Goal: Check status

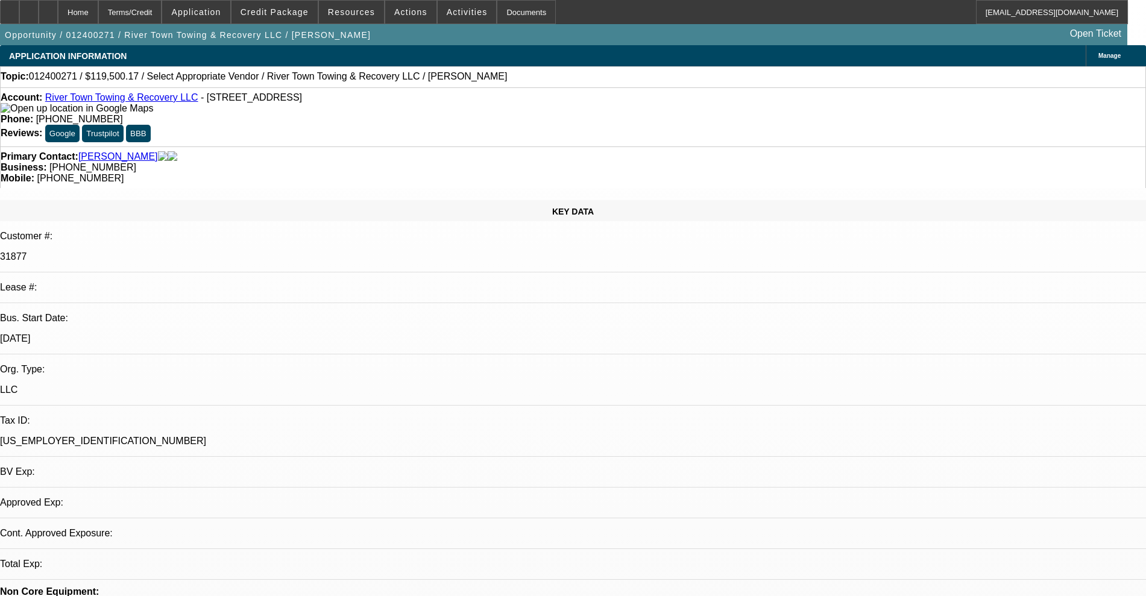
select select "0"
select select "2"
select select "0.1"
select select "4"
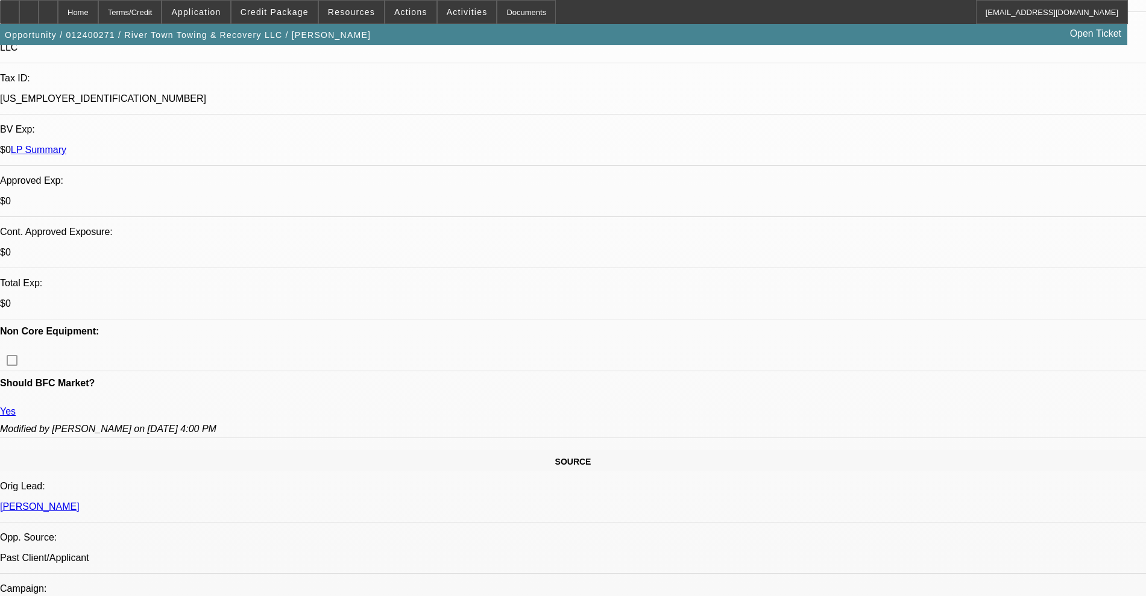
scroll to position [452, 0]
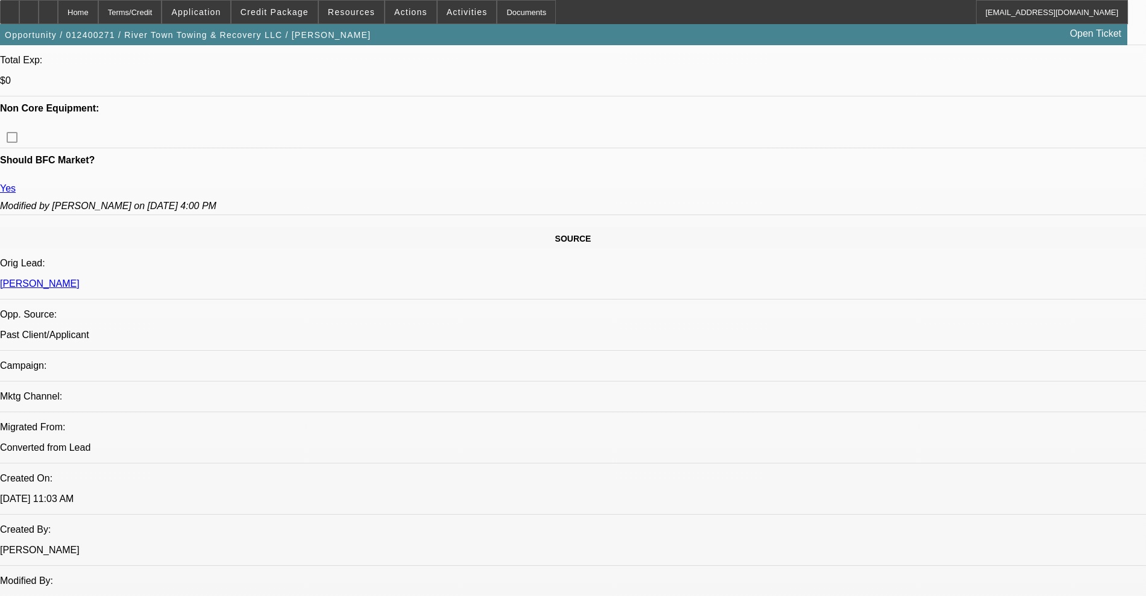
scroll to position [301, 0]
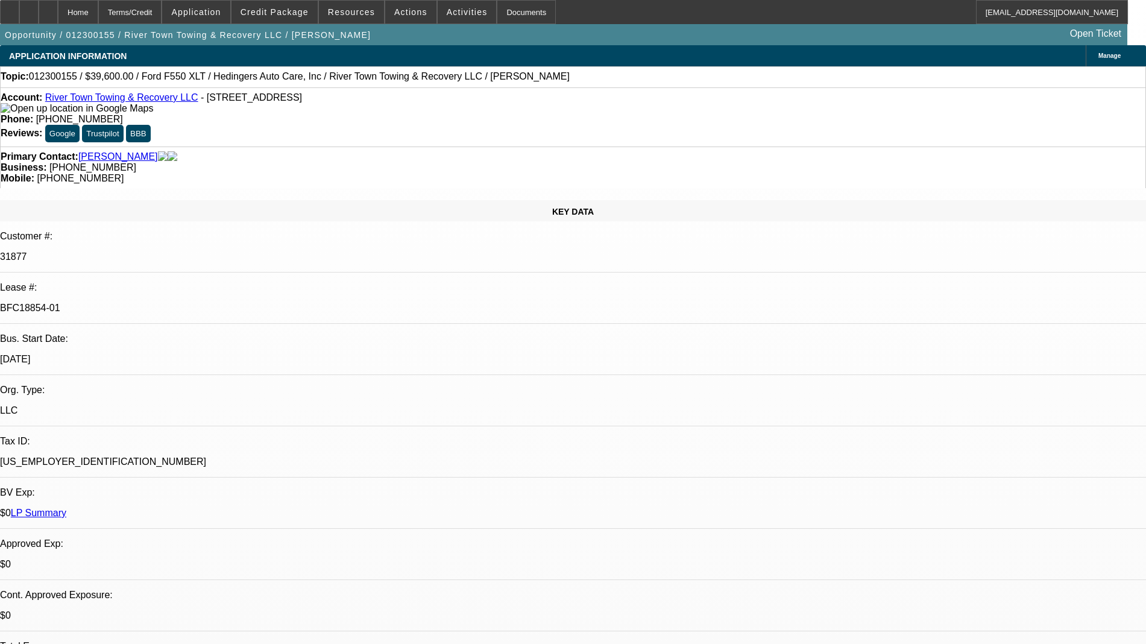
select select "0.2"
select select "2"
select select "0"
select select "6"
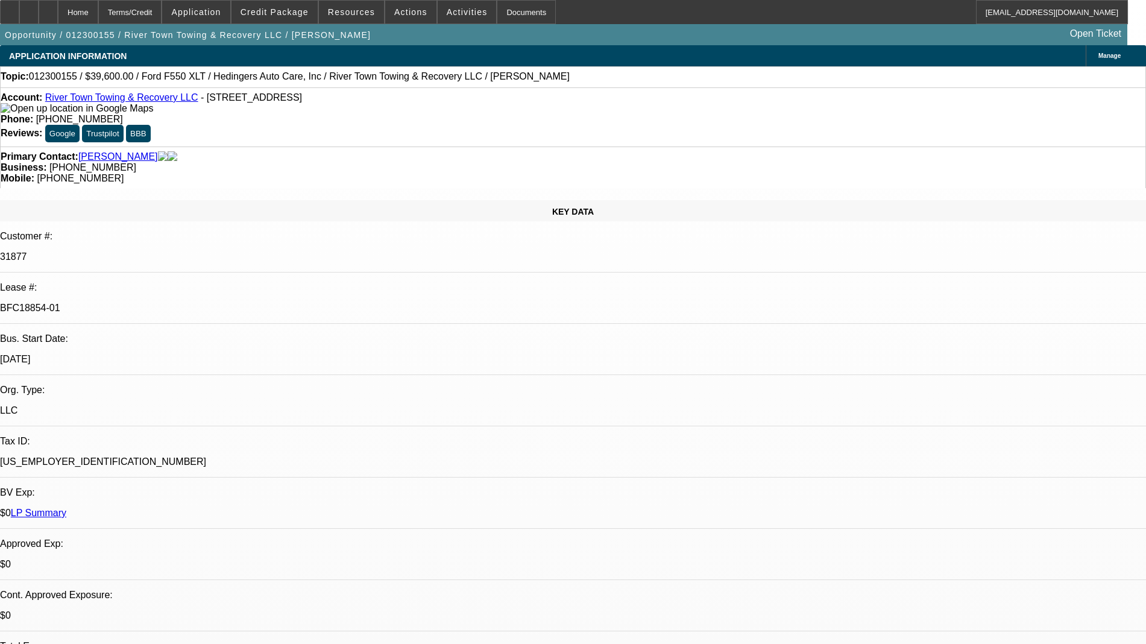
select select "0.2"
select select "2"
select select "0"
select select "6"
